Goal: Transaction & Acquisition: Purchase product/service

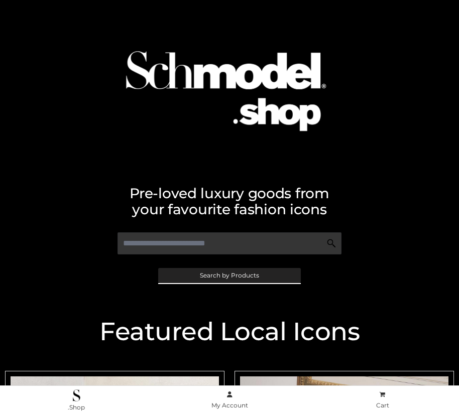
click at [229, 275] on span "Search by Products" at bounding box center [229, 276] width 59 height 6
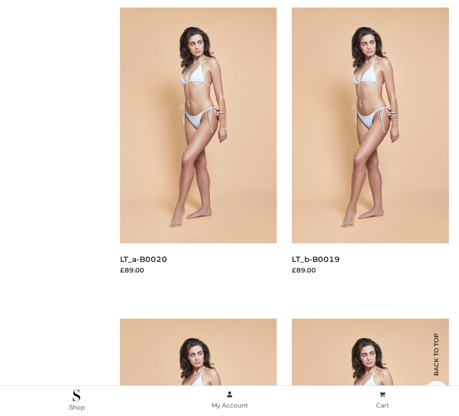
scroll to position [101, 0]
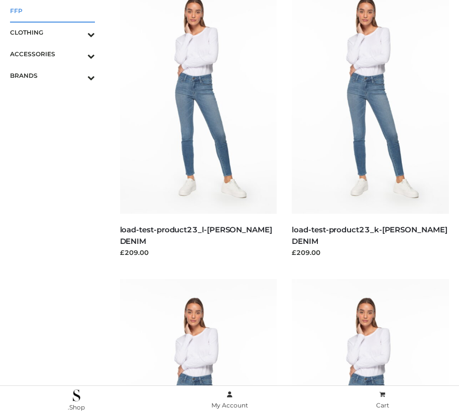
click at [52, 11] on span "FFP" at bounding box center [52, 11] width 85 height 12
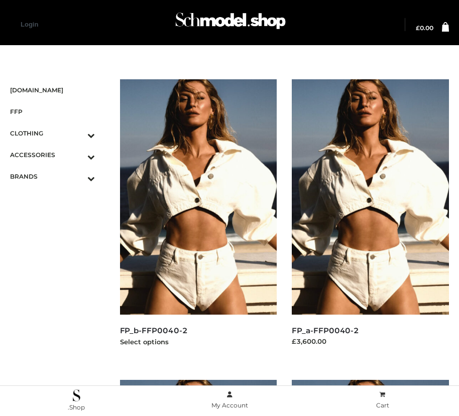
click at [198, 220] on img at bounding box center [198, 197] width 157 height 236
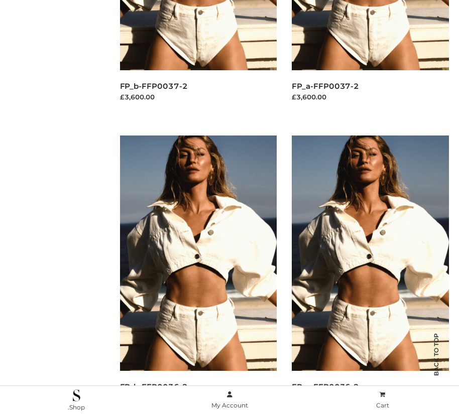
click at [198, 276] on img at bounding box center [198, 254] width 157 height 236
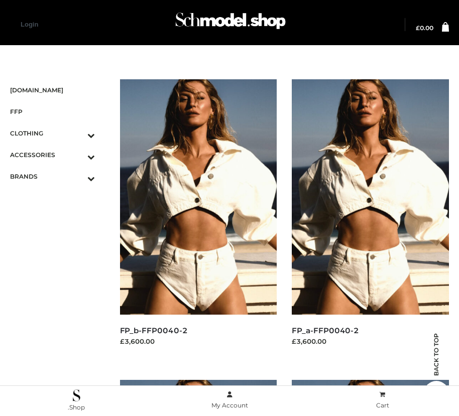
scroll to position [1449, 0]
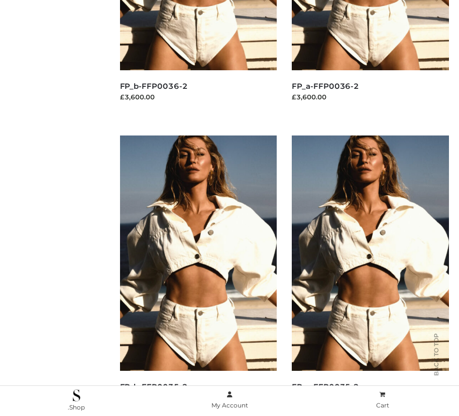
click at [370, 276] on img at bounding box center [370, 254] width 157 height 236
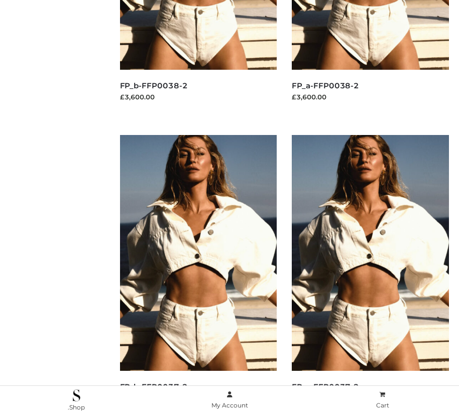
click at [198, 275] on img at bounding box center [198, 253] width 157 height 236
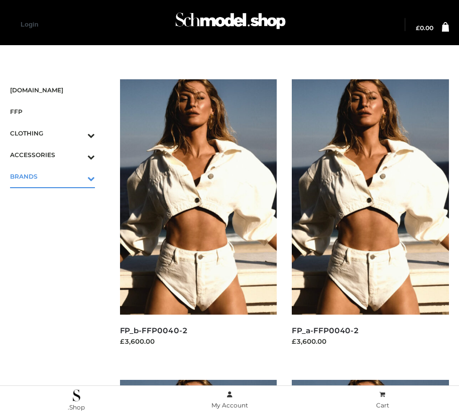
click at [77, 176] on icon "Toggle Submenu" at bounding box center [38, 179] width 113 height 12
click at [57, 220] on span "PARKERSMITH" at bounding box center [57, 220] width 75 height 12
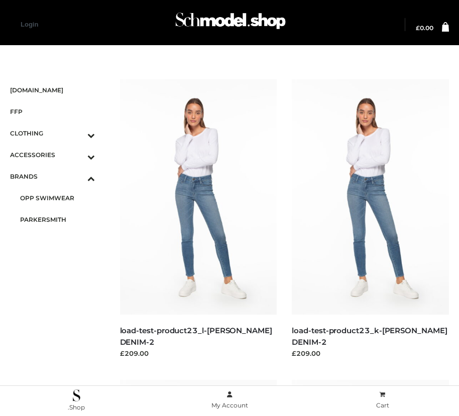
scroll to position [546, 0]
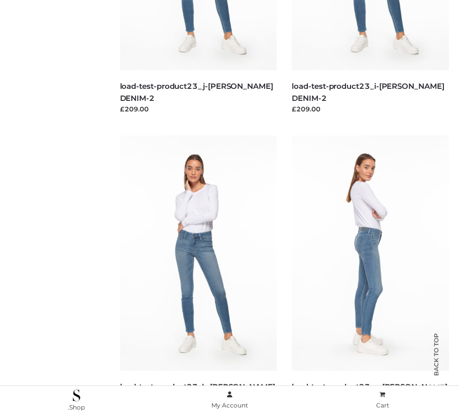
click at [370, 276] on img at bounding box center [370, 254] width 157 height 236
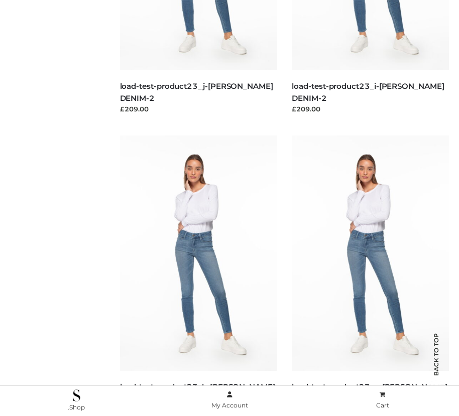
scroll to position [847, 0]
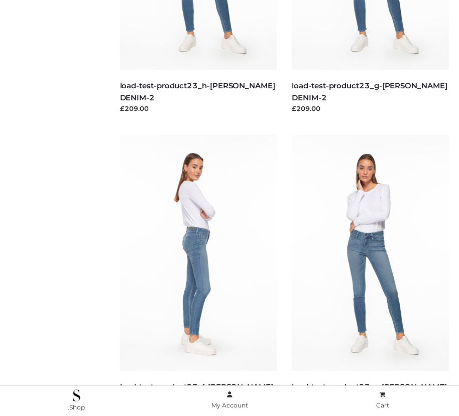
click at [198, 275] on img at bounding box center [198, 253] width 157 height 236
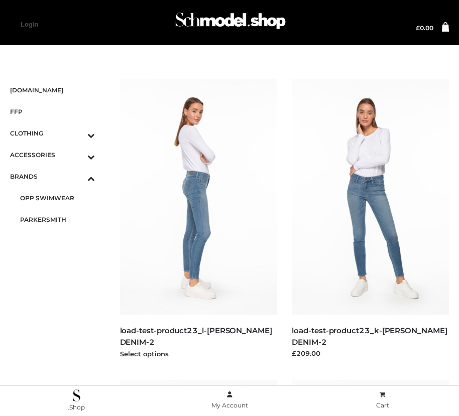
click at [198, 220] on img at bounding box center [198, 197] width 157 height 236
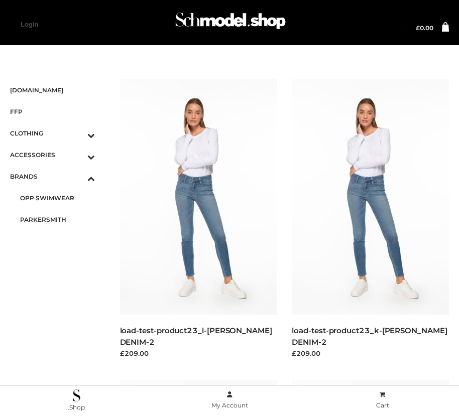
scroll to position [1148, 0]
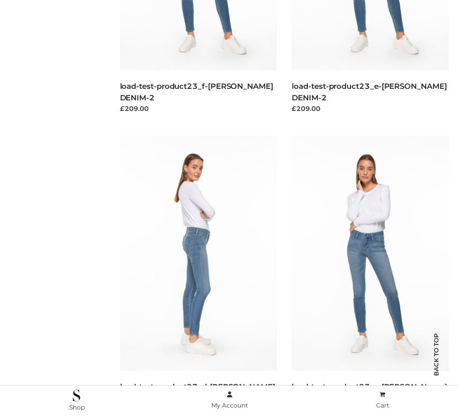
click at [198, 276] on img at bounding box center [198, 254] width 157 height 236
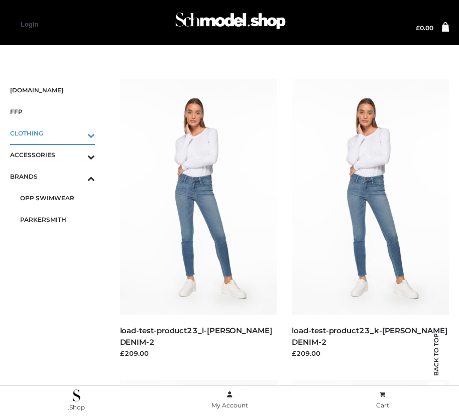
click at [77, 133] on icon "Toggle Submenu" at bounding box center [38, 136] width 113 height 12
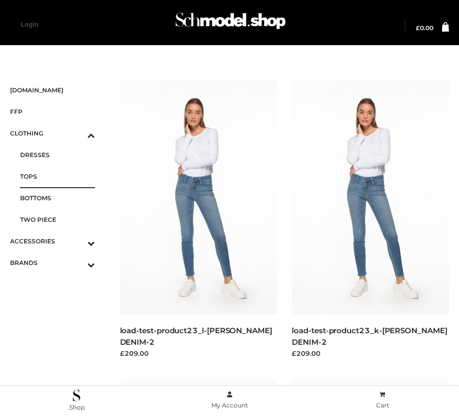
click at [57, 176] on span "TOPS" at bounding box center [57, 177] width 75 height 12
